Goal: Task Accomplishment & Management: Manage account settings

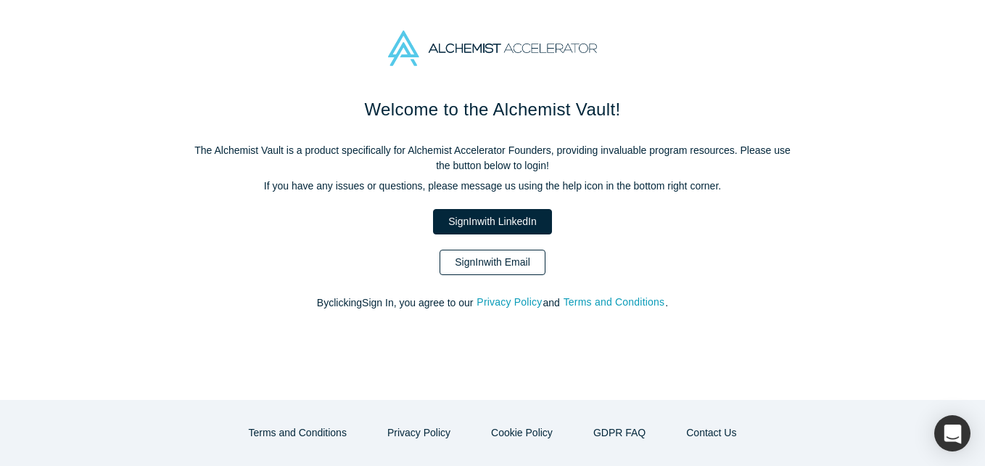
click at [463, 260] on link "Sign In with Email" at bounding box center [492, 261] width 106 height 25
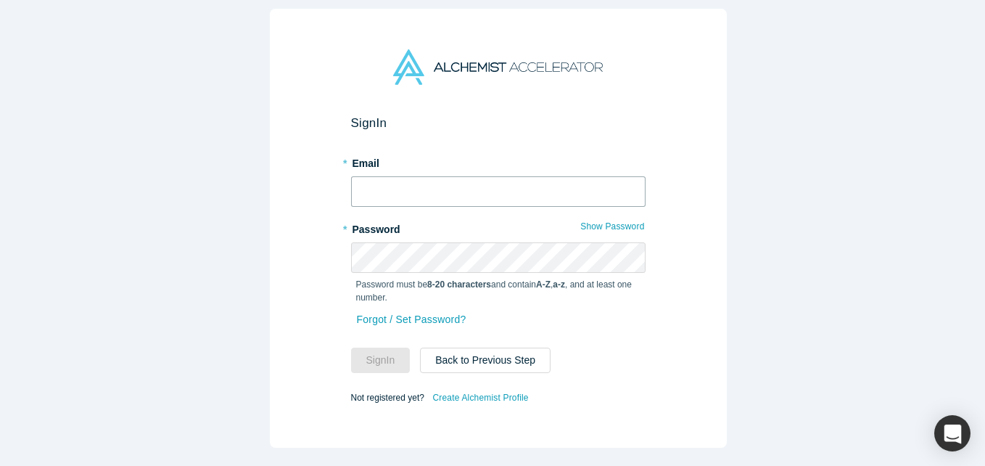
drag, startPoint x: 407, startPoint y: 194, endPoint x: 373, endPoint y: 186, distance: 35.0
click at [406, 194] on input "text" at bounding box center [498, 191] width 294 height 30
type input "[EMAIL_ADDRESS][DOMAIN_NAME]"
click at [351, 347] on button "Sign In" at bounding box center [380, 359] width 59 height 25
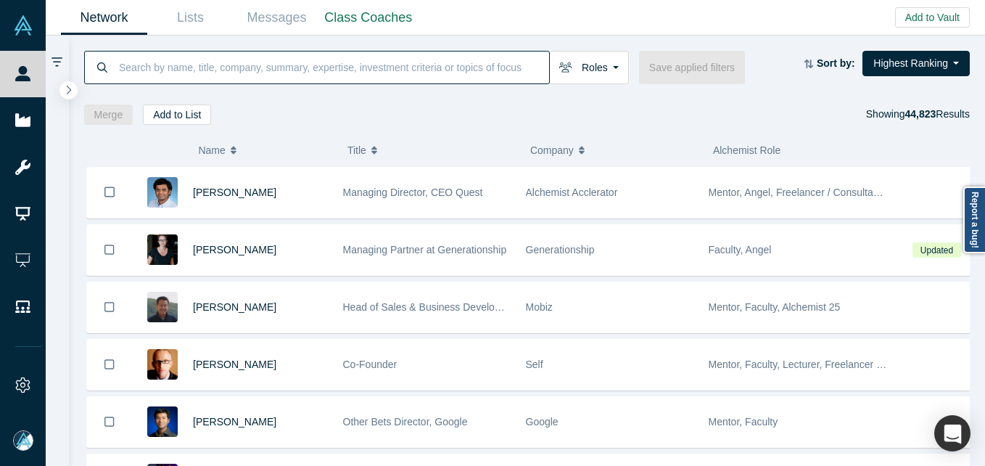
click at [350, 74] on input at bounding box center [332, 67] width 431 height 34
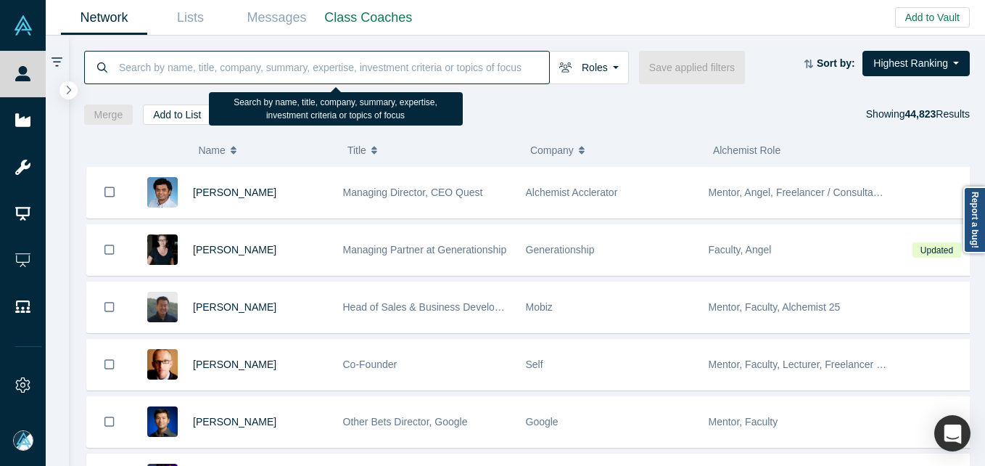
paste input "Ghazenfer [PERSON_NAME]"
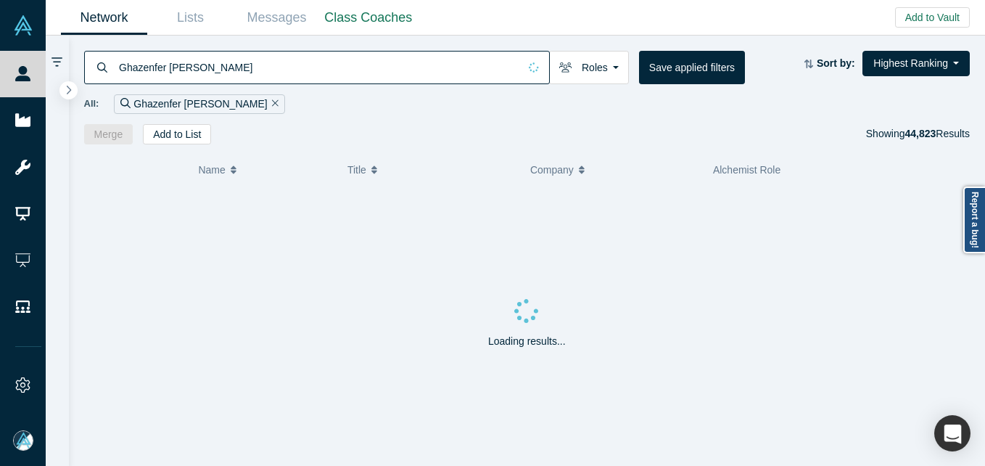
type input "Ghazenfer [PERSON_NAME]"
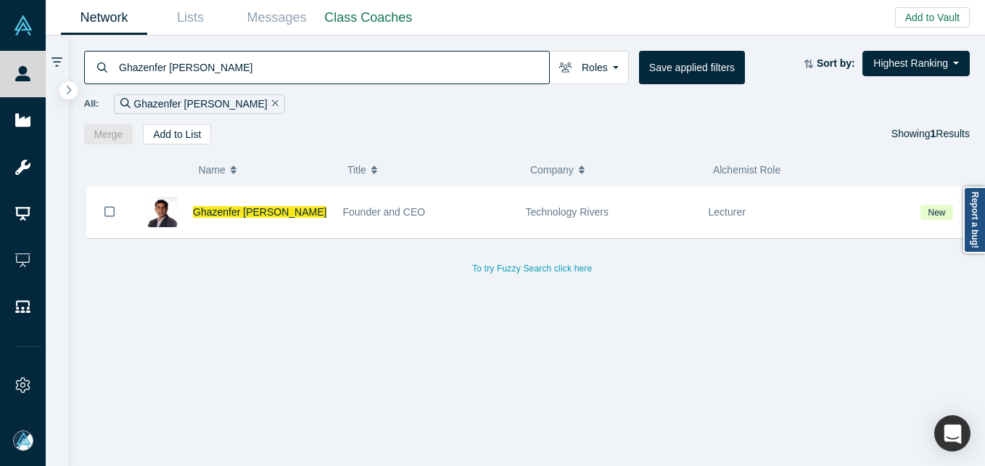
drag, startPoint x: 240, startPoint y: 207, endPoint x: 249, endPoint y: 207, distance: 9.4
click at [240, 207] on span "Ghazenfer [PERSON_NAME]" at bounding box center [259, 212] width 133 height 12
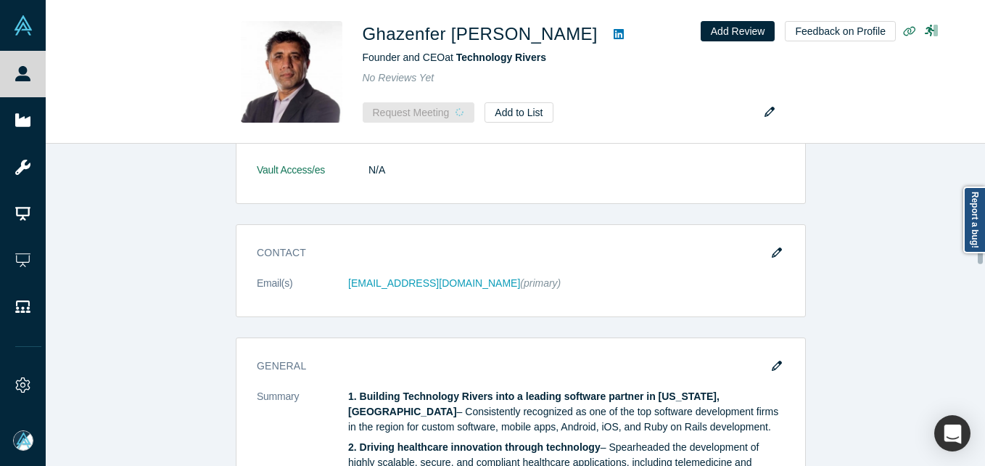
scroll to position [218, 0]
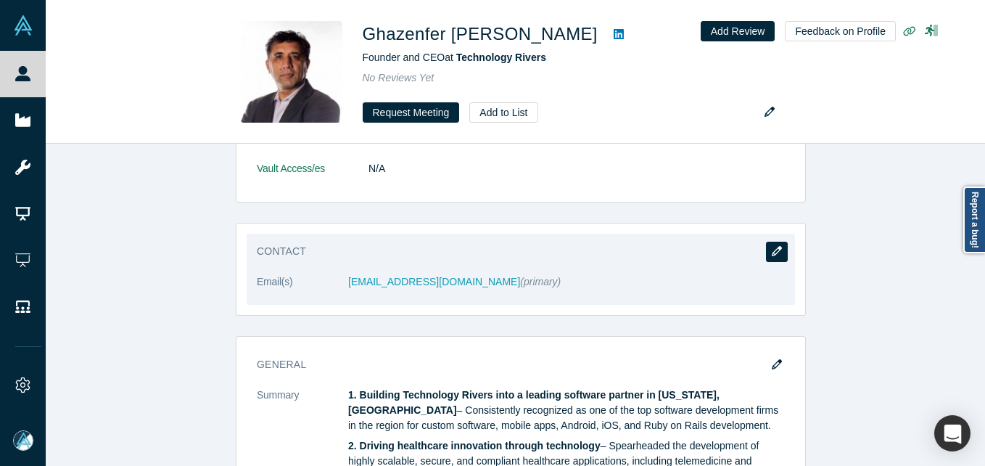
click at [775, 244] on button "button" at bounding box center [777, 251] width 22 height 20
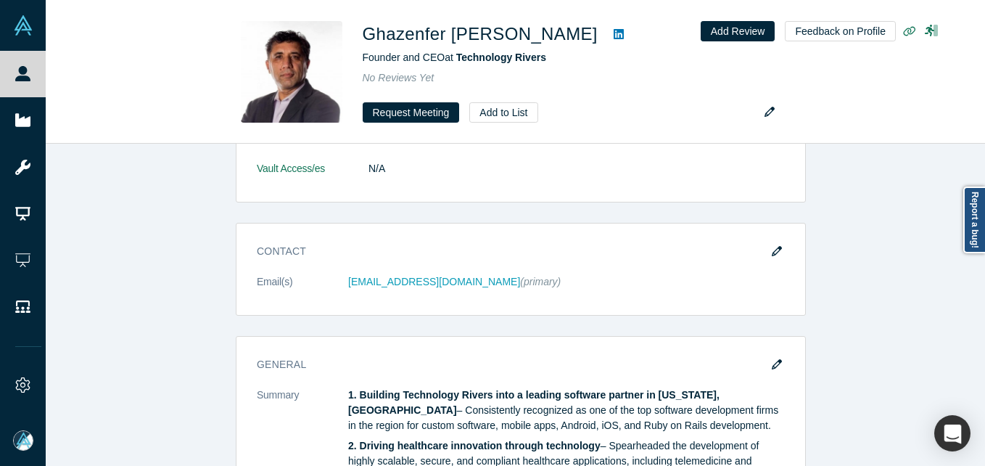
scroll to position [0, 0]
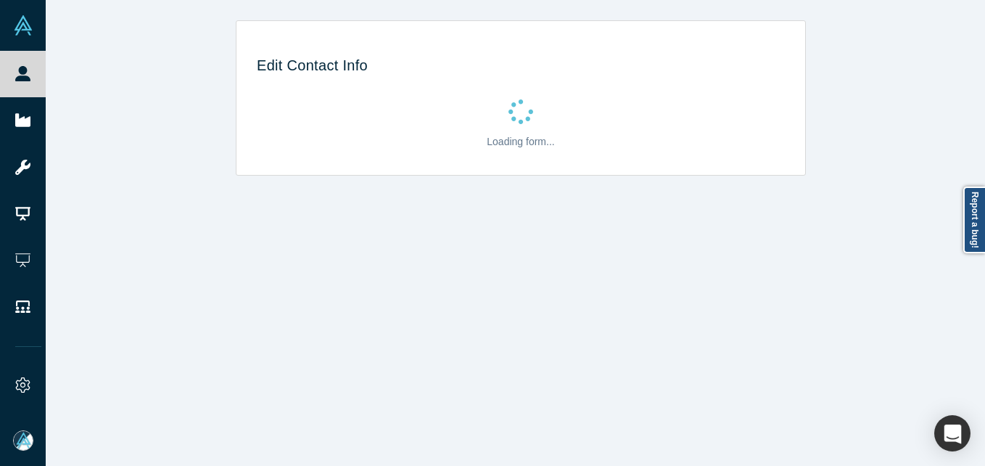
select select "US"
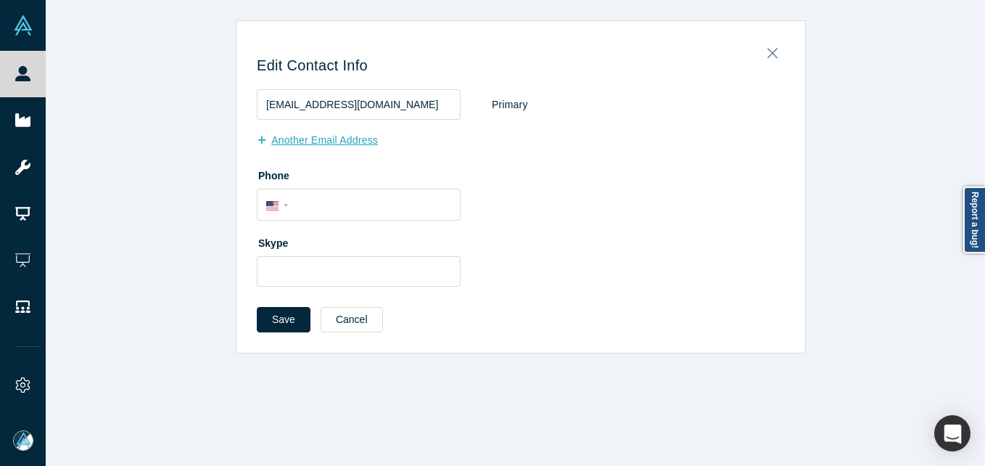
click at [299, 135] on button "Another Email Address" at bounding box center [325, 140] width 136 height 25
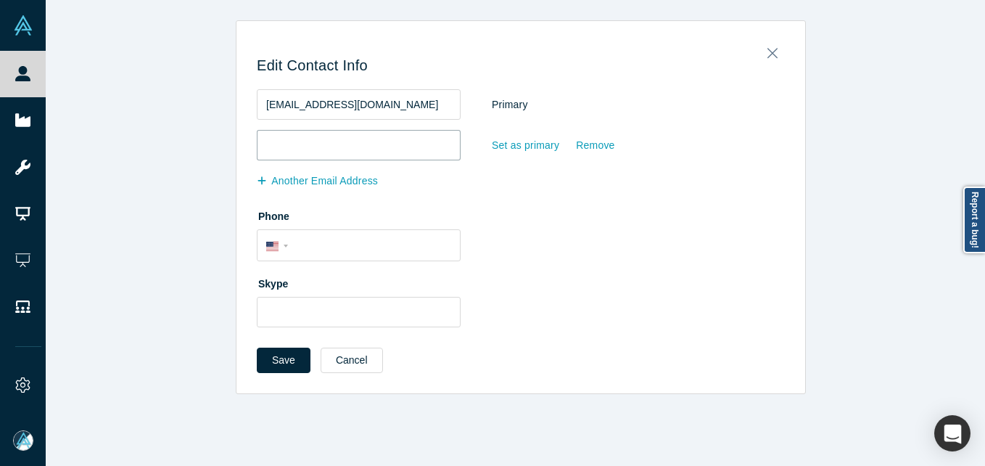
click at [300, 138] on input "email" at bounding box center [359, 145] width 204 height 30
paste input "[DOMAIN_NAME][EMAIL_ADDRESS][DOMAIN_NAME]"
type input "[DOMAIN_NAME][EMAIL_ADDRESS][DOMAIN_NAME]"
click at [285, 360] on button "Save" at bounding box center [284, 359] width 54 height 25
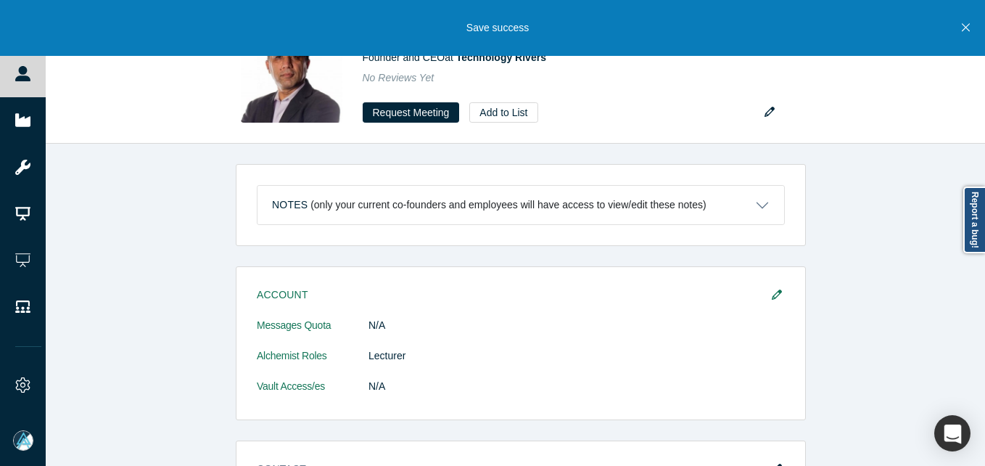
click at [969, 28] on icon "Close" at bounding box center [966, 27] width 8 height 13
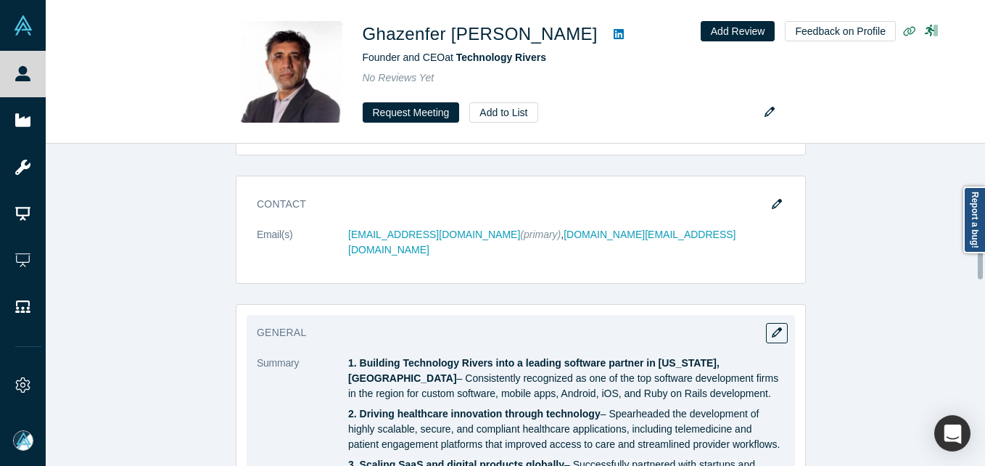
scroll to position [290, 0]
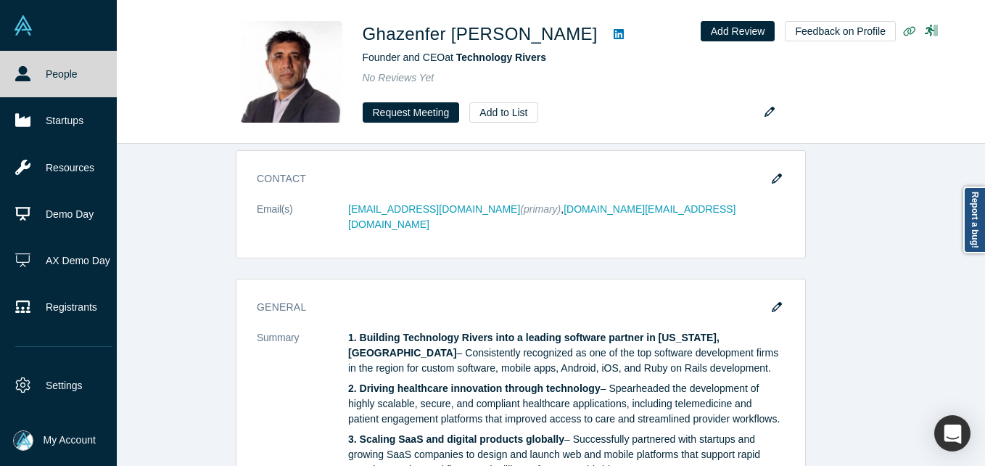
click at [44, 67] on link "People" at bounding box center [64, 74] width 128 height 46
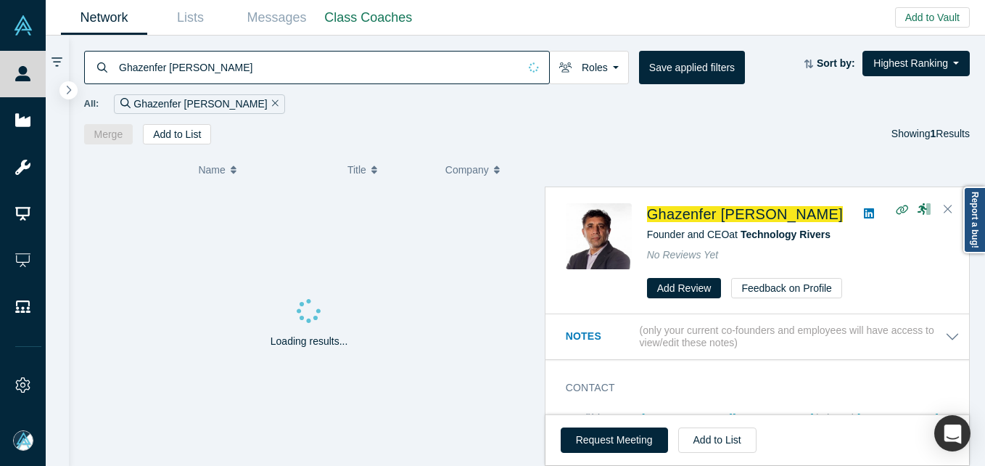
click at [265, 72] on input "Ghazenfer [PERSON_NAME]" at bounding box center [317, 67] width 401 height 34
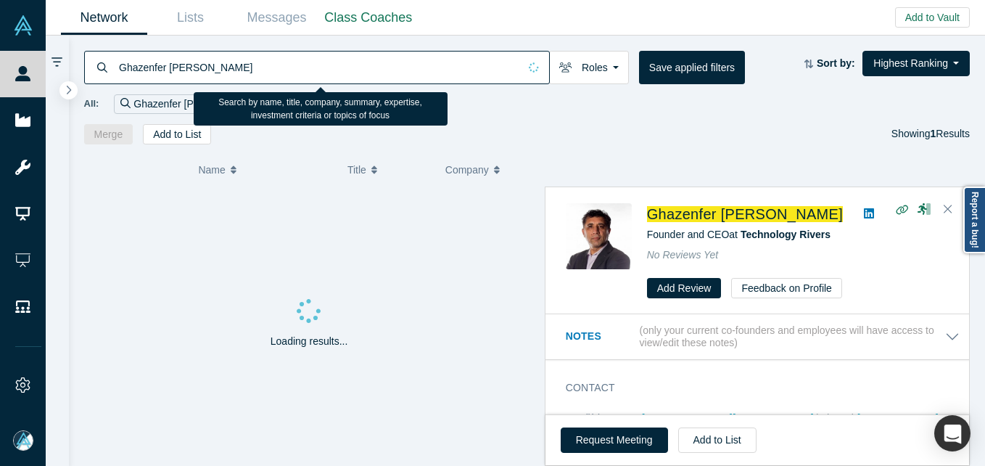
click at [266, 72] on input "Ghazenfer [PERSON_NAME]" at bounding box center [317, 67] width 401 height 34
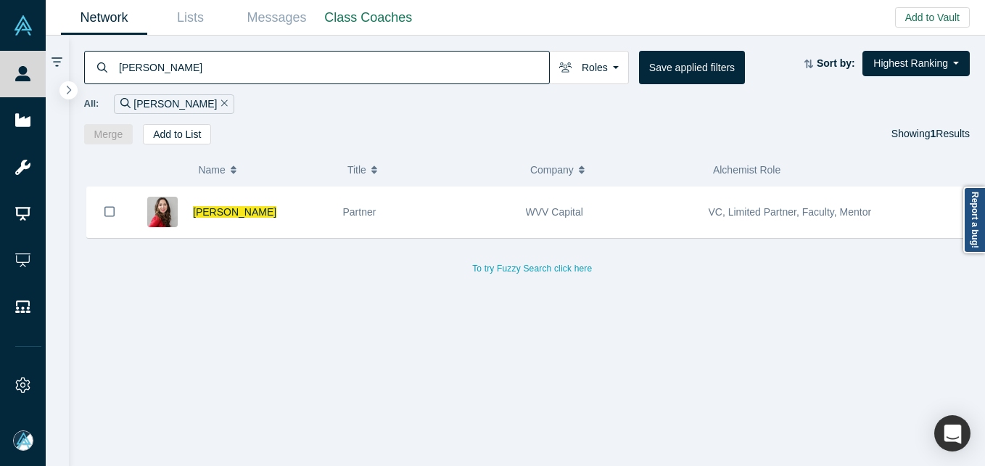
type input "[PERSON_NAME]"
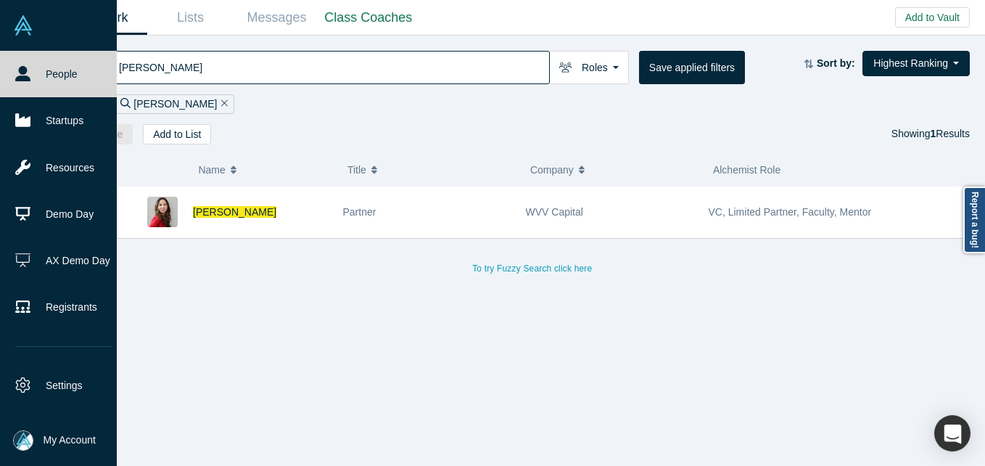
drag, startPoint x: 36, startPoint y: 65, endPoint x: 59, endPoint y: 6, distance: 63.2
click at [35, 65] on link "People" at bounding box center [64, 74] width 128 height 46
